Goal: Task Accomplishment & Management: Use online tool/utility

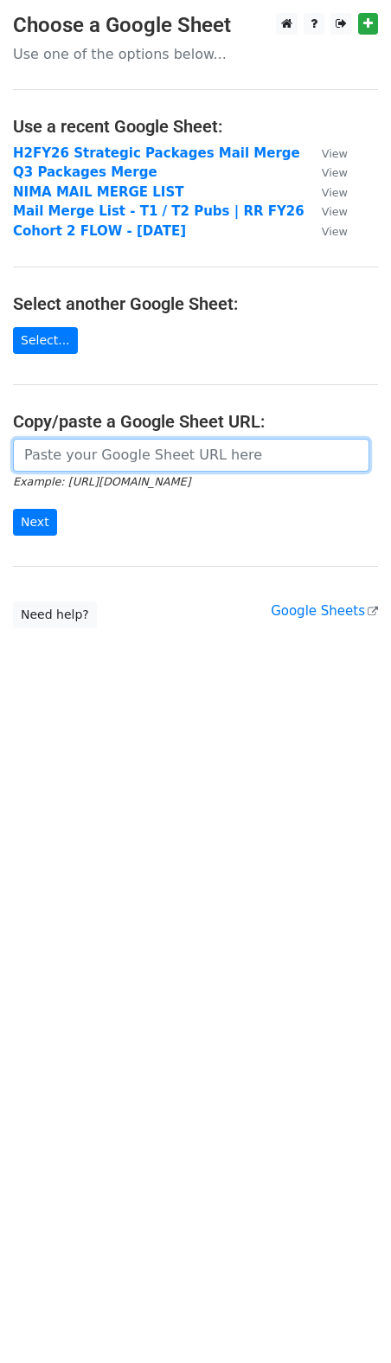
click at [79, 463] on input "url" at bounding box center [191, 455] width 356 height 33
paste input "https://docs.google.com/spreadsheets/d/1n2OT4OPo4nQn68qHI_yCJhjZW_CPjjfpHDLjl4X…"
type input "https://docs.google.com/spreadsheets/d/1n2OT4OPo4nQn68qHI_yCJhjZW_CPjjfpHDLjl4X…"
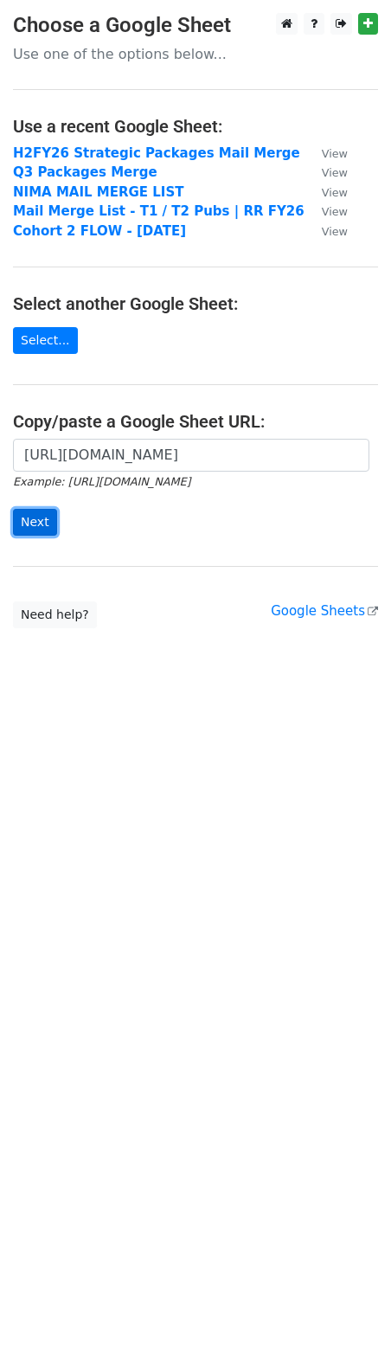
click at [38, 523] on input "Next" at bounding box center [35, 522] width 44 height 27
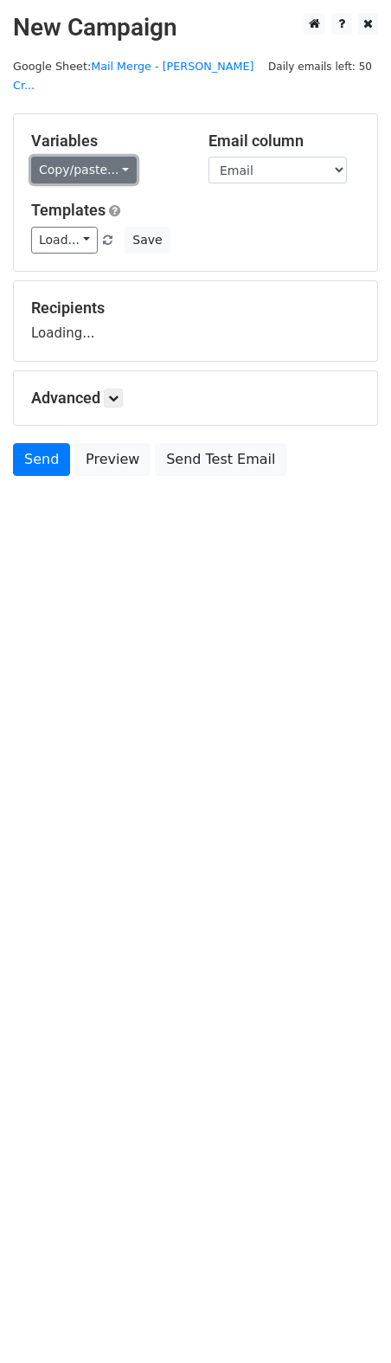
click at [98, 157] on link "Copy/paste..." at bounding box center [84, 170] width 106 height 27
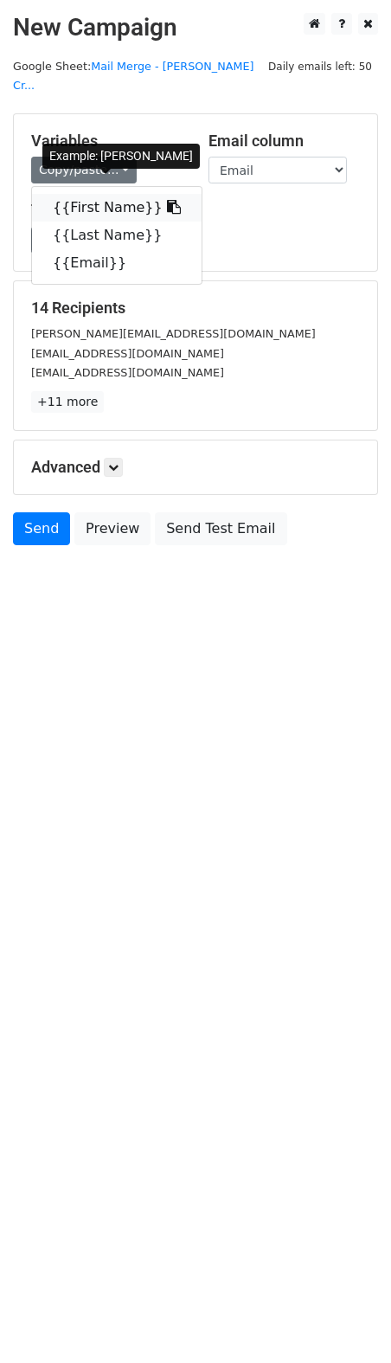
click at [95, 194] on link "{{First Name}}" at bounding box center [117, 208] width 170 height 28
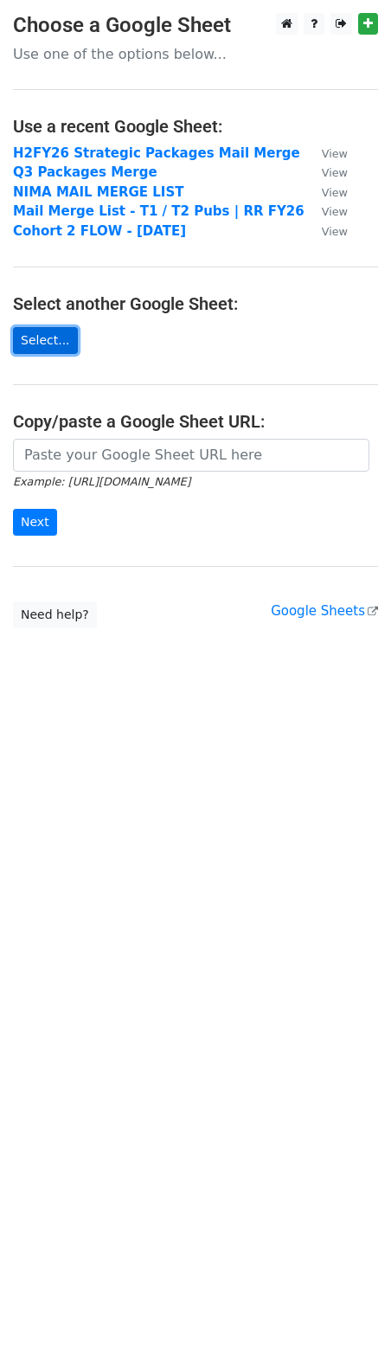
click at [66, 346] on link "Select..." at bounding box center [45, 340] width 65 height 27
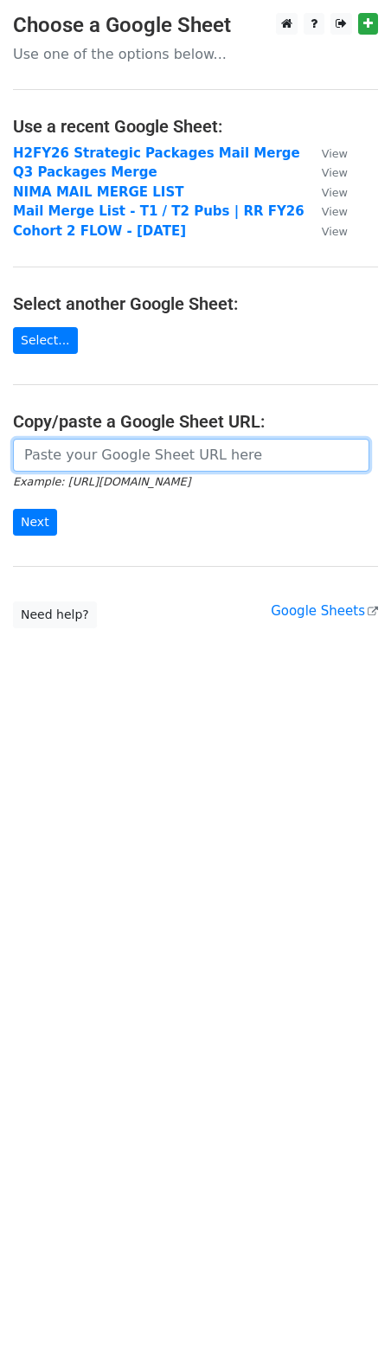
click at [107, 457] on input "url" at bounding box center [191, 455] width 356 height 33
type input "https://docs.google.com/spreadsheets/d/1u_akjypitofgRes3sUB7bTwUV03RF1rCiI3mwE3…"
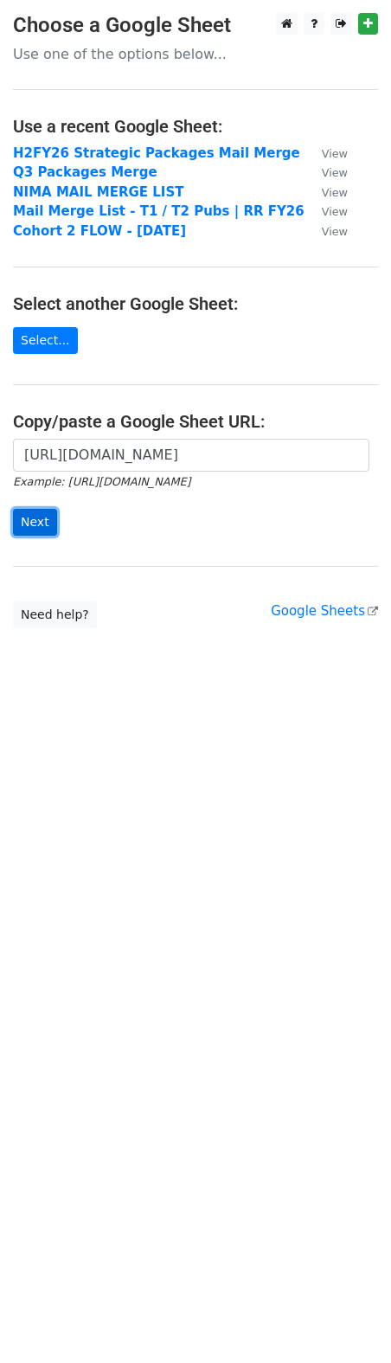
click at [38, 517] on input "Next" at bounding box center [35, 522] width 44 height 27
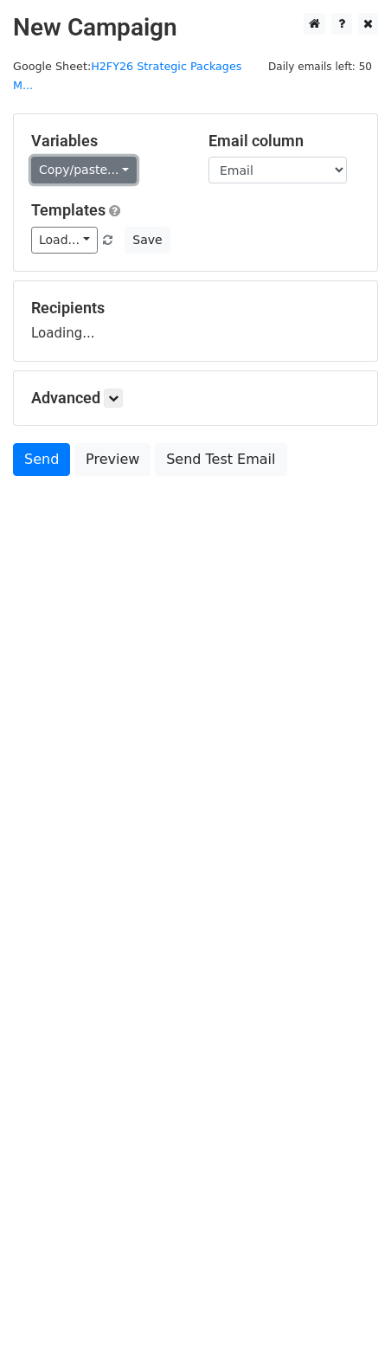
click at [97, 160] on link "Copy/paste..." at bounding box center [84, 170] width 106 height 27
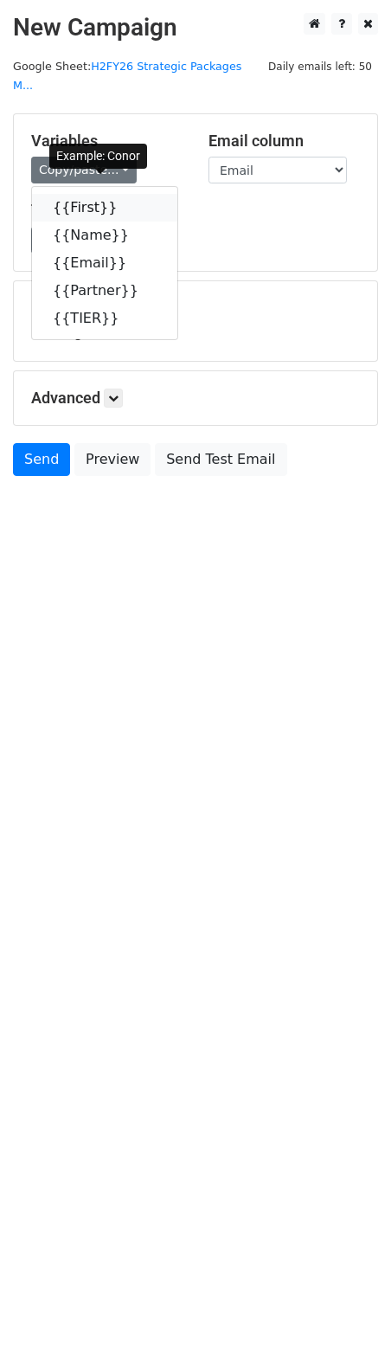
click at [89, 194] on link "{{First}}" at bounding box center [104, 208] width 145 height 28
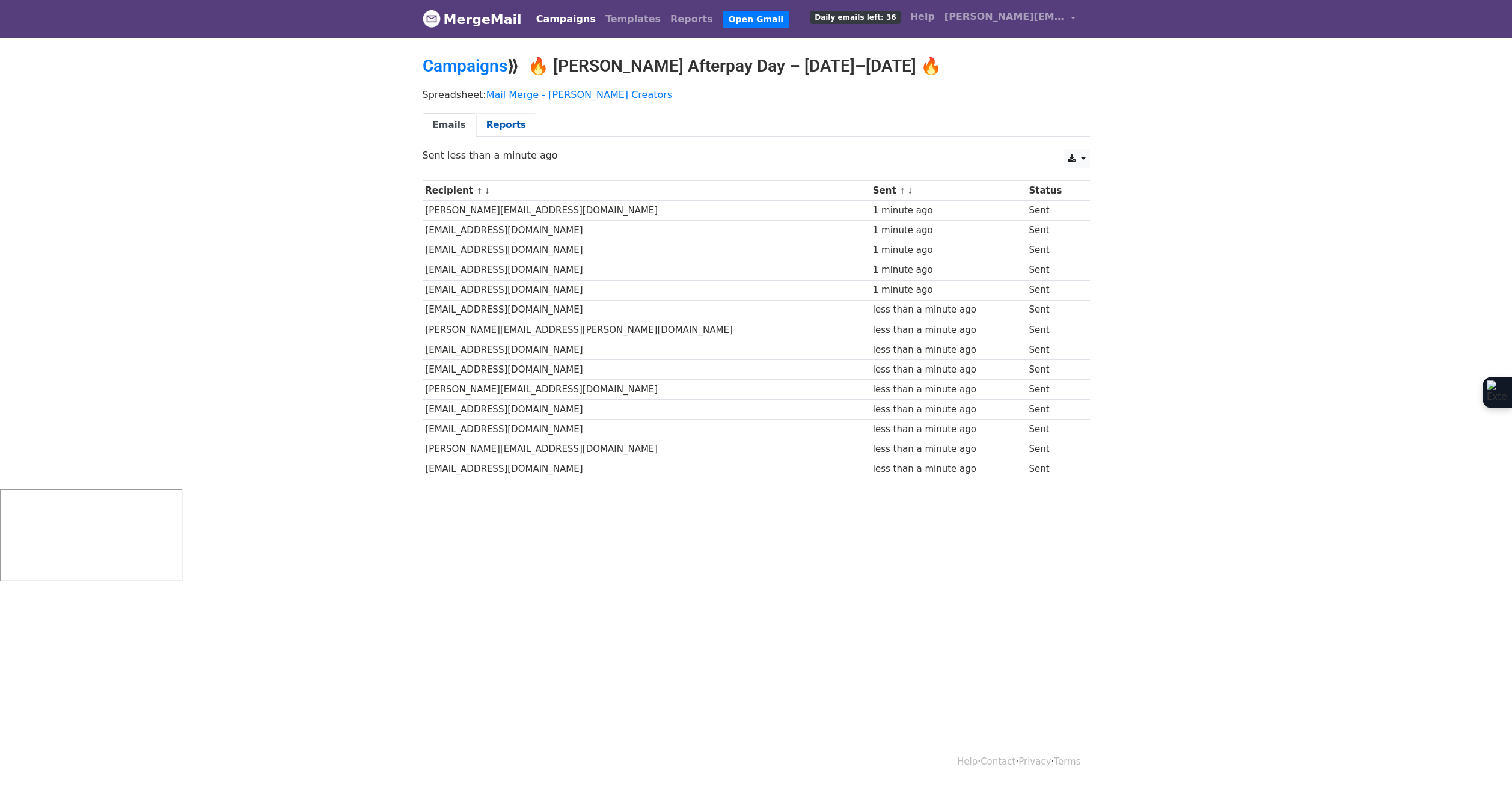
click at [502, 127] on link "Reports" at bounding box center [506, 125] width 60 height 24
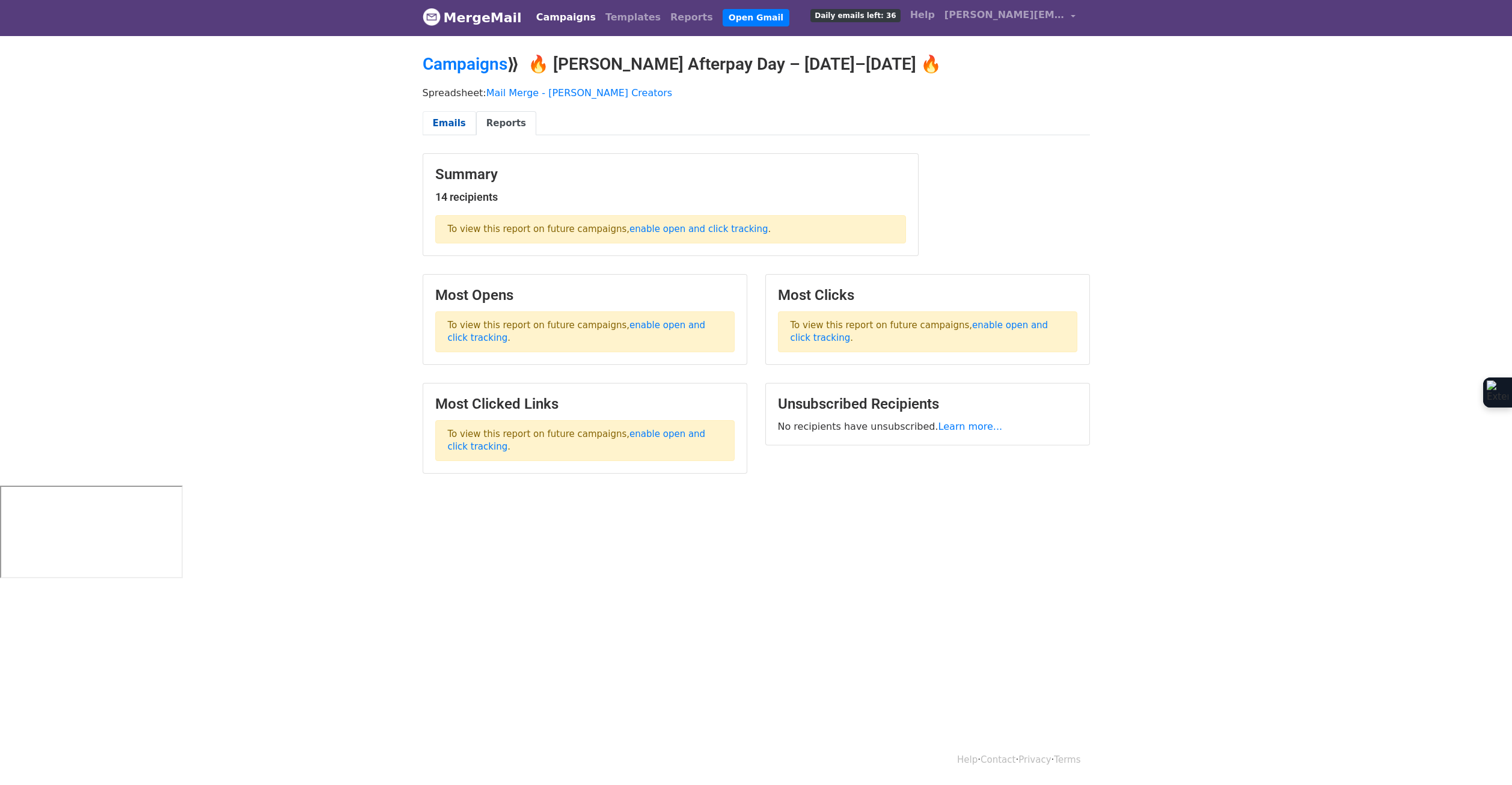
drag, startPoint x: 453, startPoint y: 126, endPoint x: 450, endPoint y: 115, distance: 11.4
click at [453, 126] on link "Emails" at bounding box center [449, 123] width 54 height 24
